Goal: Transaction & Acquisition: Purchase product/service

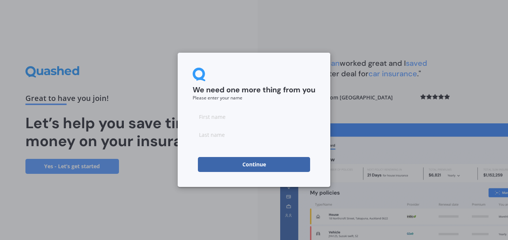
click at [215, 118] on input at bounding box center [254, 116] width 123 height 15
type input "[PERSON_NAME]"
click at [226, 136] on input at bounding box center [254, 134] width 123 height 15
type input "[PERSON_NAME]"
click at [236, 161] on button "Continue" at bounding box center [254, 164] width 112 height 15
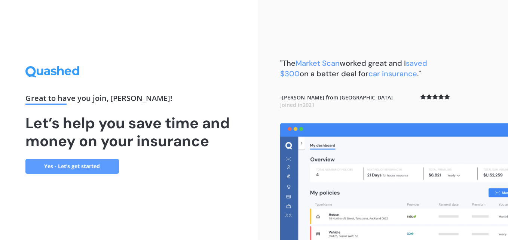
click at [59, 170] on link "Yes - Let’s get started" at bounding box center [71, 166] width 93 height 15
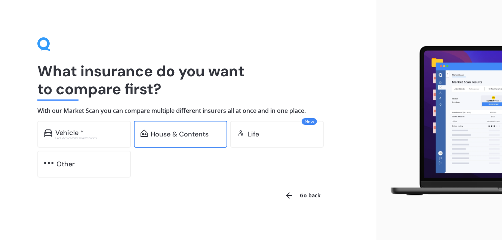
click at [164, 133] on div "House & Contents" at bounding box center [180, 134] width 58 height 7
